Goal: Contribute content: Add original content to the website for others to see

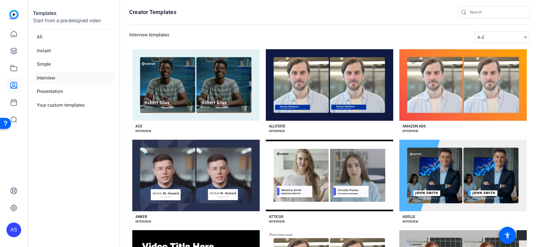
scroll to position [380, 0]
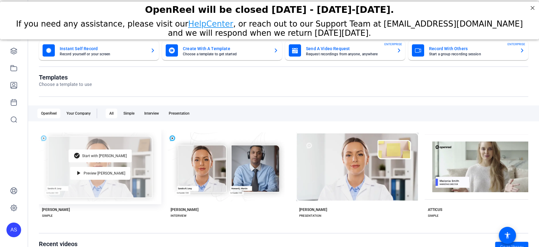
click at [98, 190] on div "check_circle Start with [PERSON_NAME] play_arrow Preview [PERSON_NAME]" at bounding box center [100, 167] width 122 height 75
click at [108, 157] on span "Start with [PERSON_NAME]" at bounding box center [104, 156] width 45 height 4
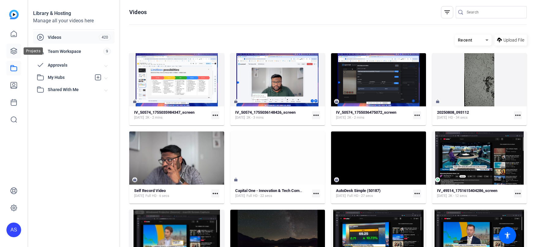
click at [17, 54] on link at bounding box center [13, 51] width 15 height 15
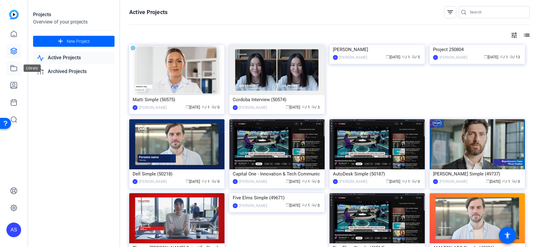
click at [17, 68] on icon at bounding box center [13, 68] width 7 height 7
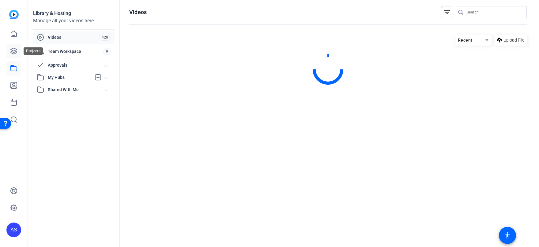
click at [18, 47] on link at bounding box center [13, 51] width 15 height 15
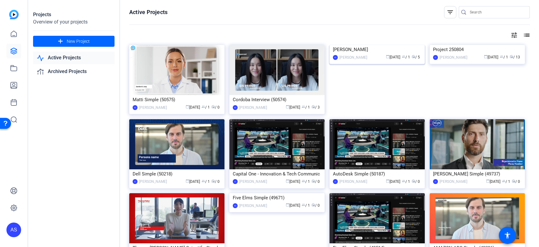
click at [386, 58] on span "calendar_today" at bounding box center [388, 57] width 4 height 4
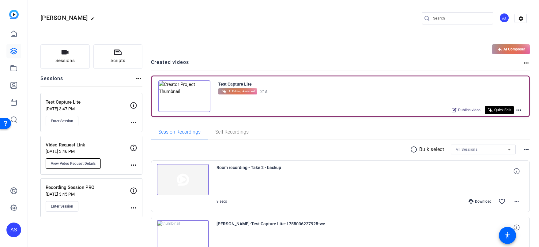
click at [88, 163] on span "View Video Request Details" at bounding box center [73, 163] width 45 height 5
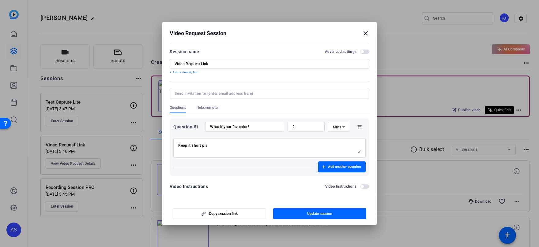
click at [364, 32] on mat-icon "close" at bounding box center [365, 33] width 7 height 7
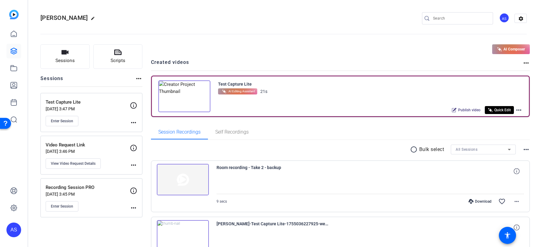
click at [130, 148] on icon at bounding box center [133, 147] width 7 height 7
click at [133, 166] on mat-icon "more_horiz" at bounding box center [133, 165] width 7 height 7
click at [84, 149] on div at bounding box center [269, 123] width 539 height 247
click at [95, 163] on span "View Video Request Details" at bounding box center [73, 163] width 45 height 5
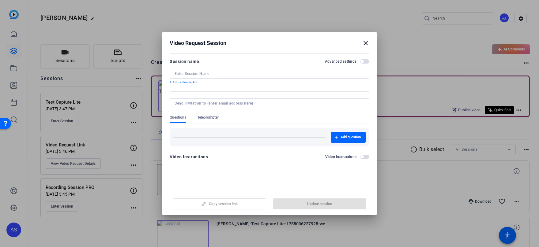
type input "Video Request Link"
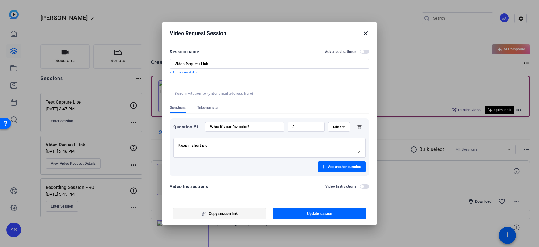
click at [211, 214] on span "Copy session link" at bounding box center [223, 213] width 29 height 5
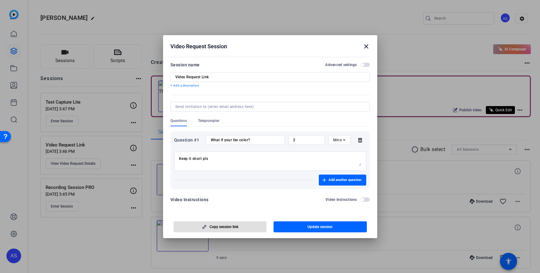
click at [365, 48] on mat-icon "close" at bounding box center [366, 46] width 7 height 7
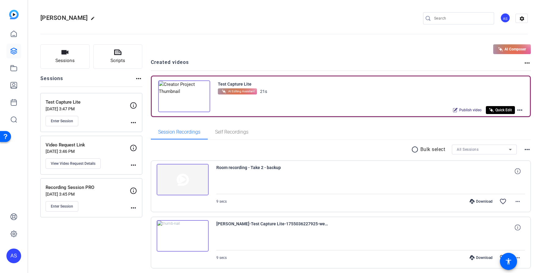
scroll to position [0, 0]
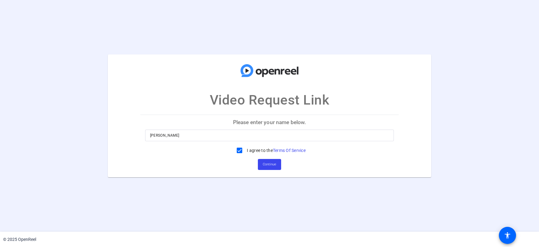
click at [321, 132] on input "Anna Scott" at bounding box center [269, 135] width 239 height 7
click at [271, 167] on span "Continue" at bounding box center [269, 164] width 13 height 9
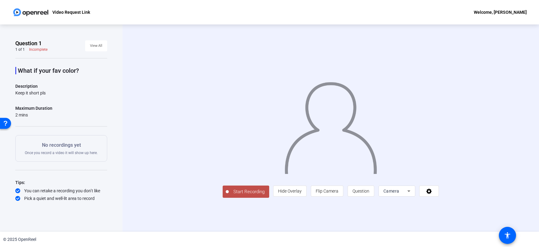
click at [229, 196] on span "Start Recording" at bounding box center [249, 192] width 40 height 7
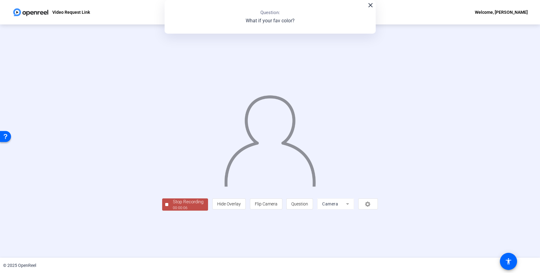
click at [173, 206] on div "Stop Recording" at bounding box center [188, 202] width 31 height 7
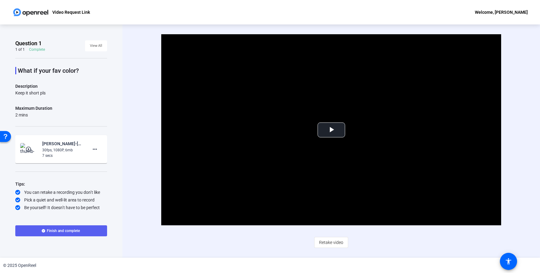
click at [59, 235] on span at bounding box center [61, 231] width 92 height 15
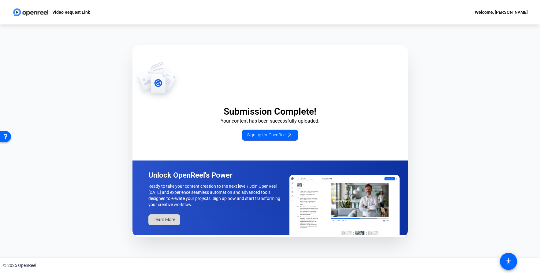
click at [160, 220] on span "Learn More" at bounding box center [164, 220] width 21 height 6
